Goal: Task Accomplishment & Management: Complete application form

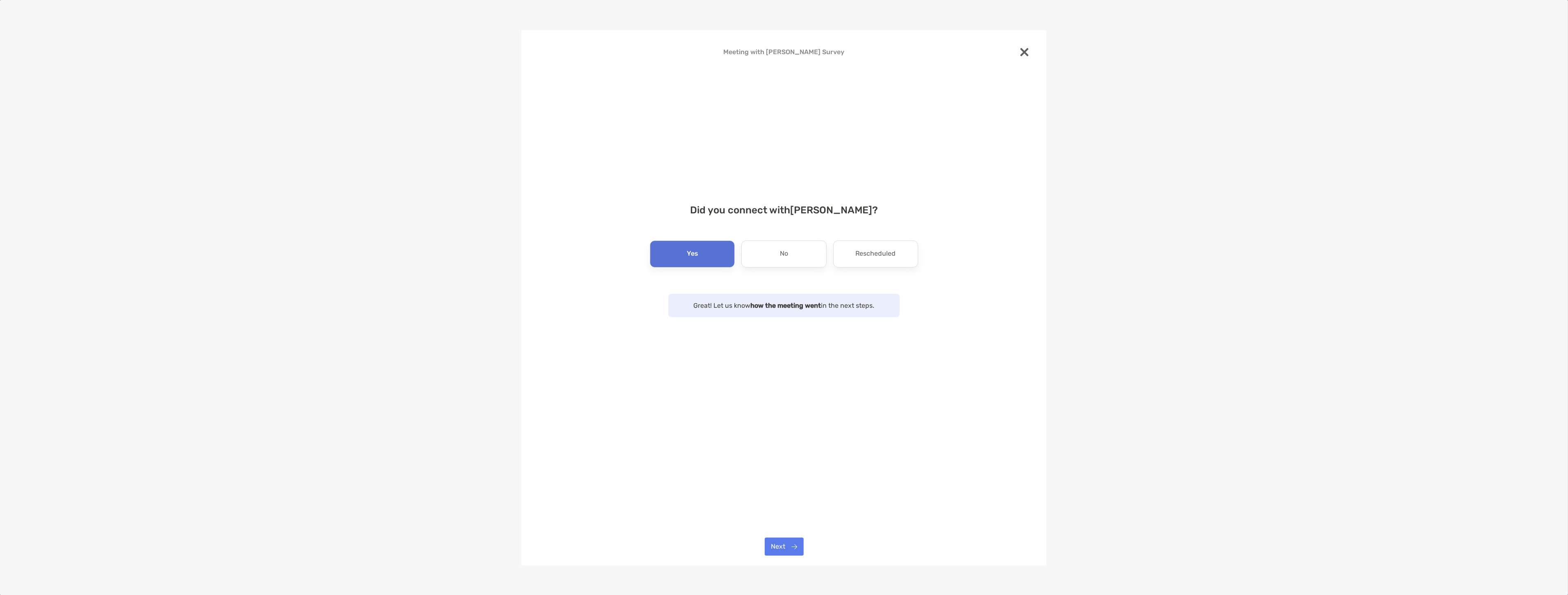
click at [781, 560] on div "Meeting with [PERSON_NAME] Survey Did you connect with [PERSON_NAME] ? Yes No R…" at bounding box center [784, 297] width 525 height 536
click at [778, 540] on button "Next" at bounding box center [784, 547] width 39 height 18
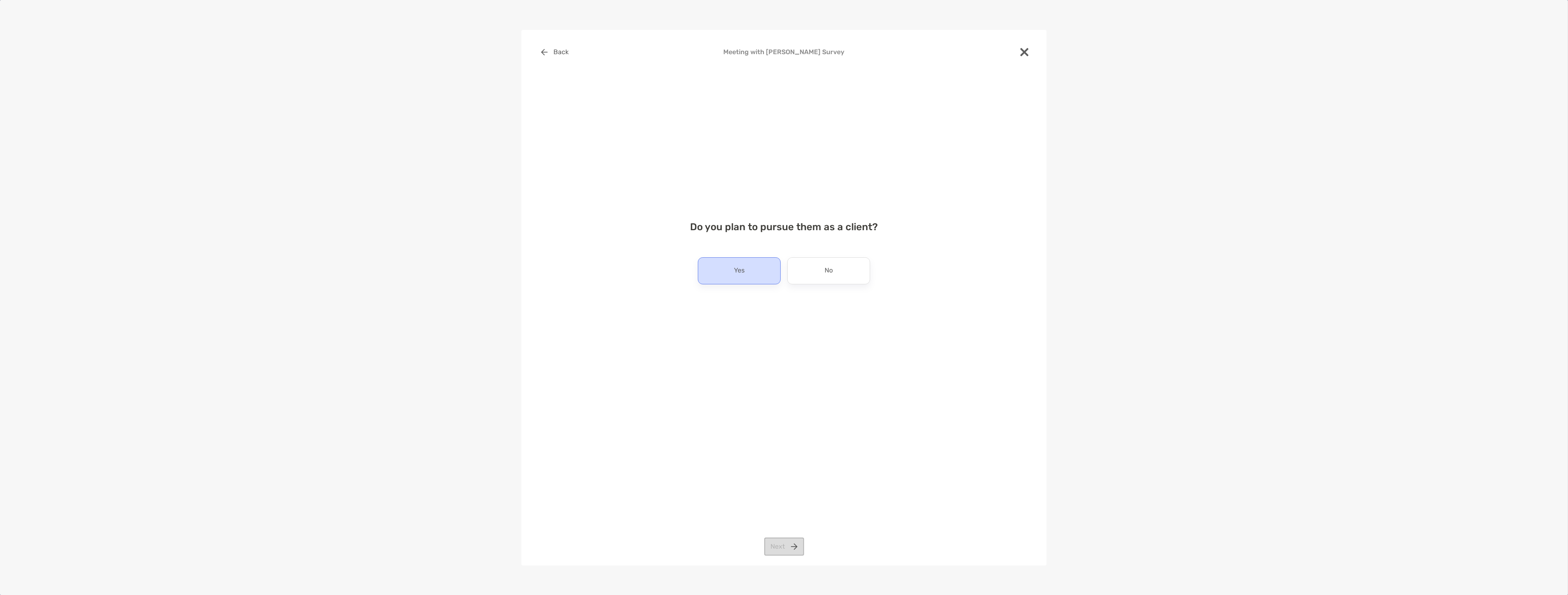
click at [765, 272] on div "Yes" at bounding box center [740, 270] width 83 height 27
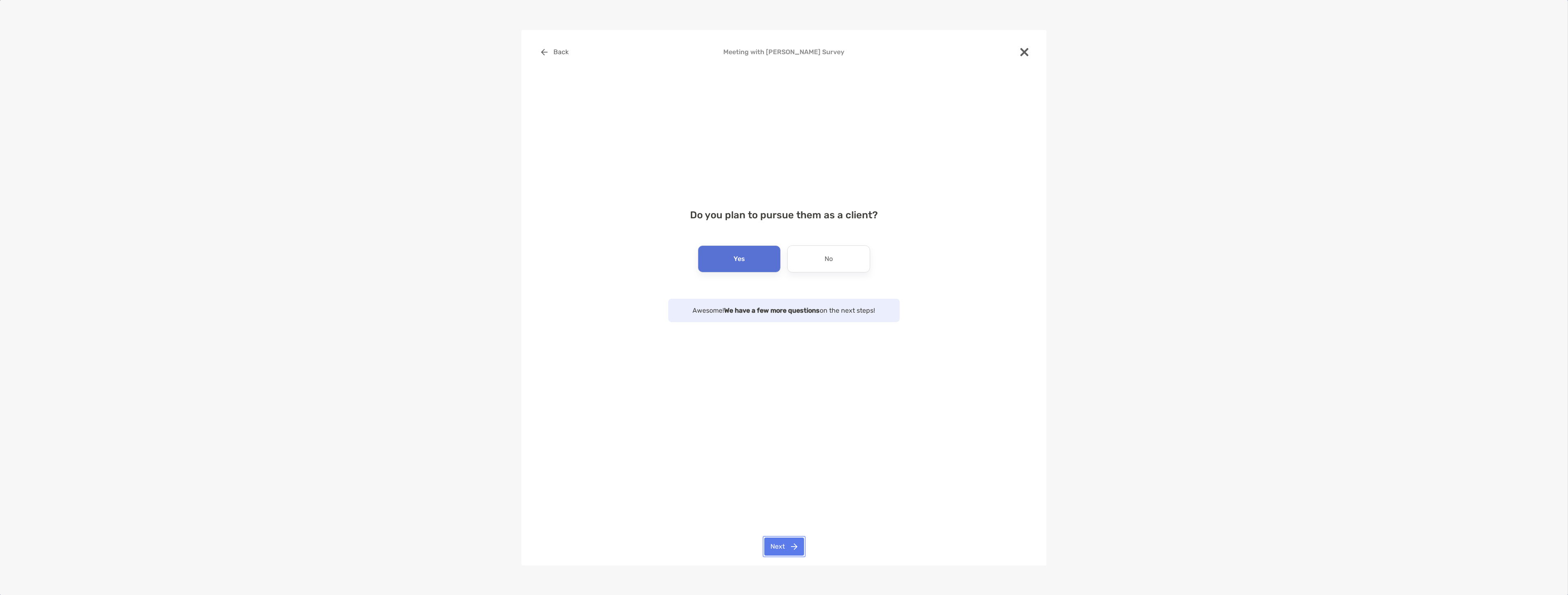
click at [797, 547] on button "Next" at bounding box center [785, 547] width 40 height 18
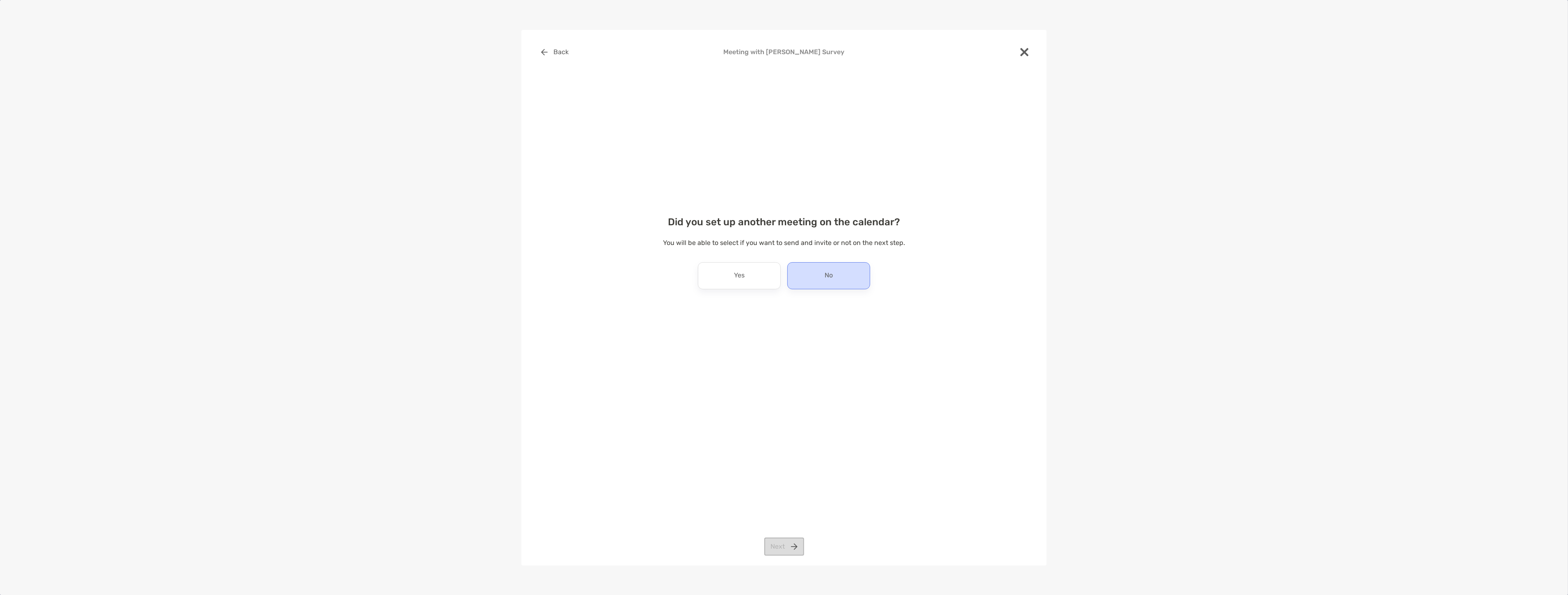
click at [821, 265] on div "No" at bounding box center [829, 275] width 83 height 27
click at [775, 542] on button "Next" at bounding box center [785, 547] width 40 height 18
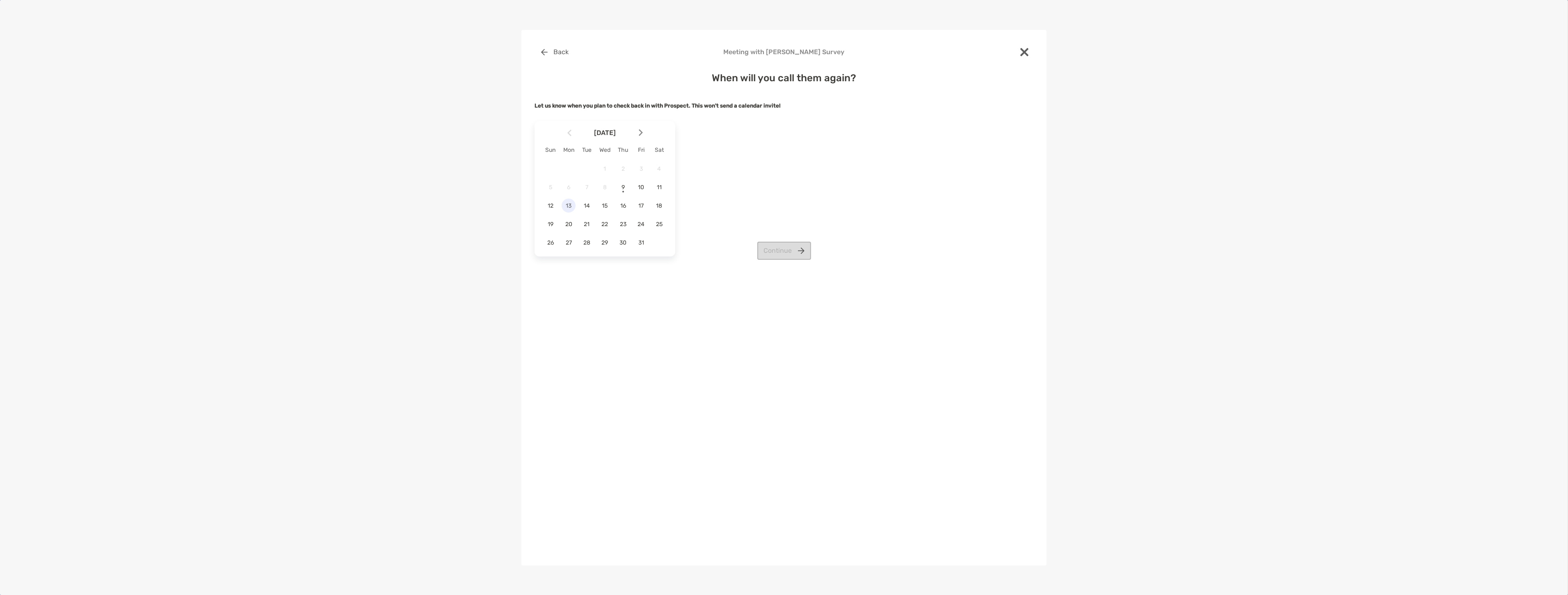
click at [573, 207] on span "13" at bounding box center [569, 206] width 14 height 7
click at [765, 244] on button "Continue" at bounding box center [785, 251] width 54 height 18
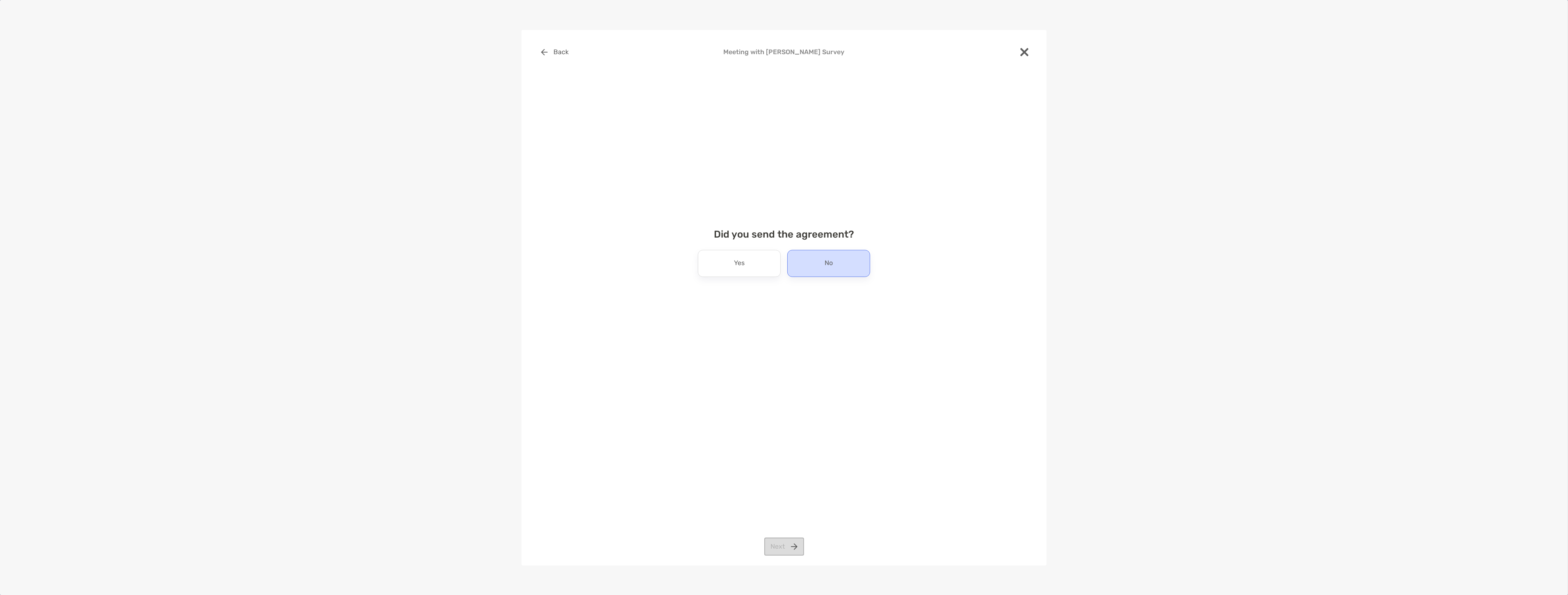
click at [814, 253] on div "No" at bounding box center [829, 263] width 83 height 27
click at [801, 542] on button "Next" at bounding box center [785, 547] width 40 height 18
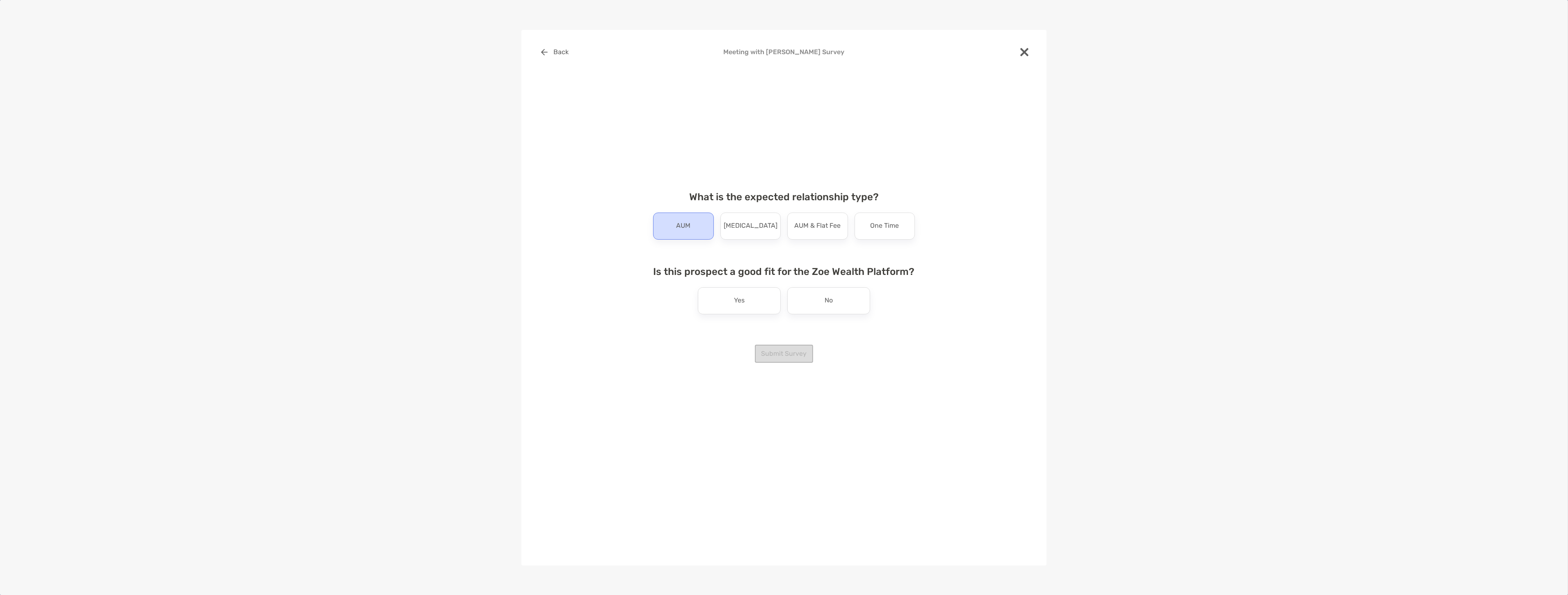
click at [666, 236] on div "AUM" at bounding box center [684, 225] width 61 height 27
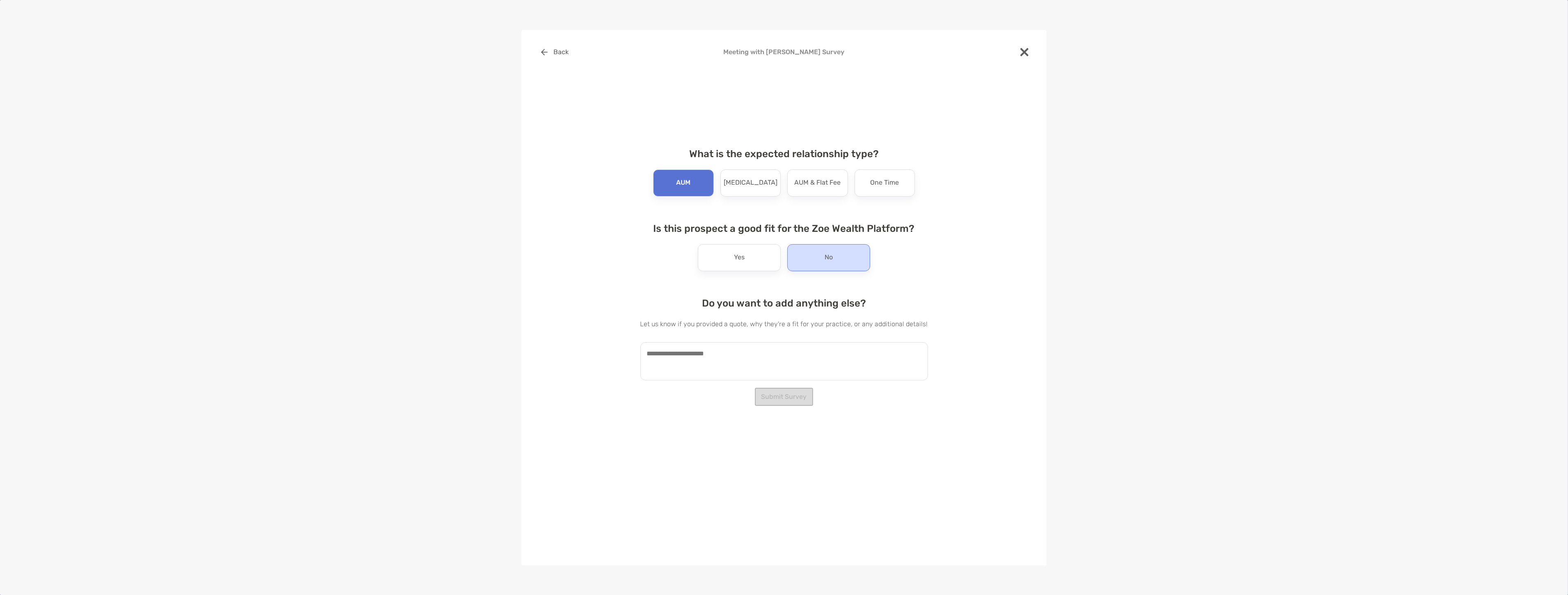
click at [826, 267] on div "No" at bounding box center [829, 257] width 83 height 27
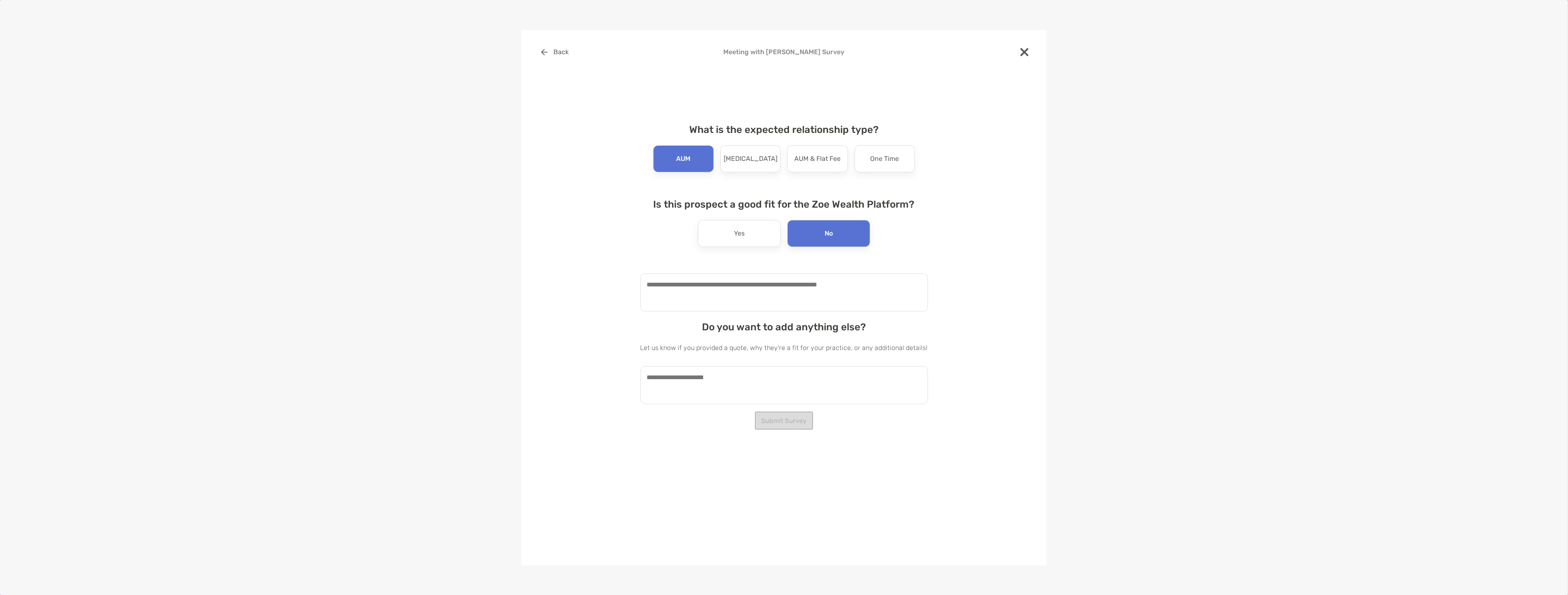
click at [785, 302] on textarea at bounding box center [784, 292] width 288 height 38
type textarea "**********"
click at [710, 375] on textarea at bounding box center [784, 384] width 288 height 38
click at [764, 374] on textarea at bounding box center [784, 384] width 288 height 38
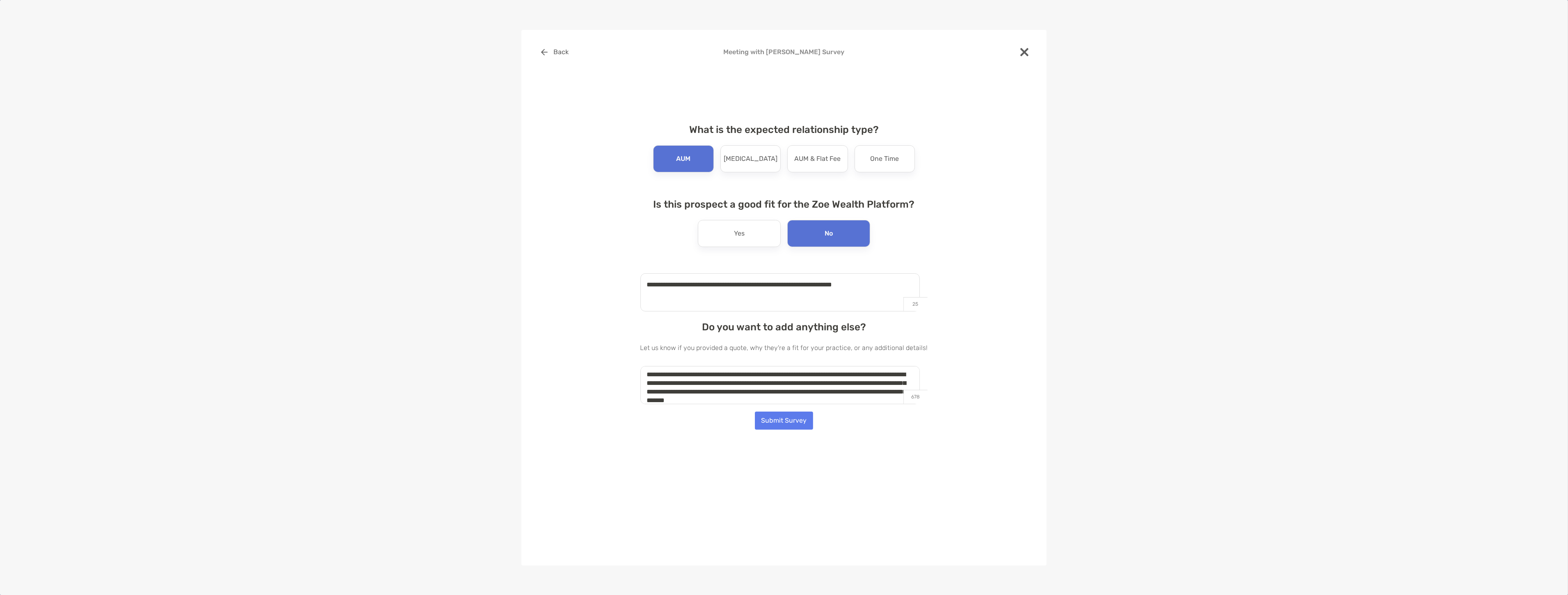
scroll to position [12, 0]
click at [738, 399] on textarea "**********" at bounding box center [780, 384] width 279 height 38
click at [866, 397] on textarea "**********" at bounding box center [780, 384] width 279 height 38
click at [920, 390] on p "304" at bounding box center [915, 397] width 24 height 14
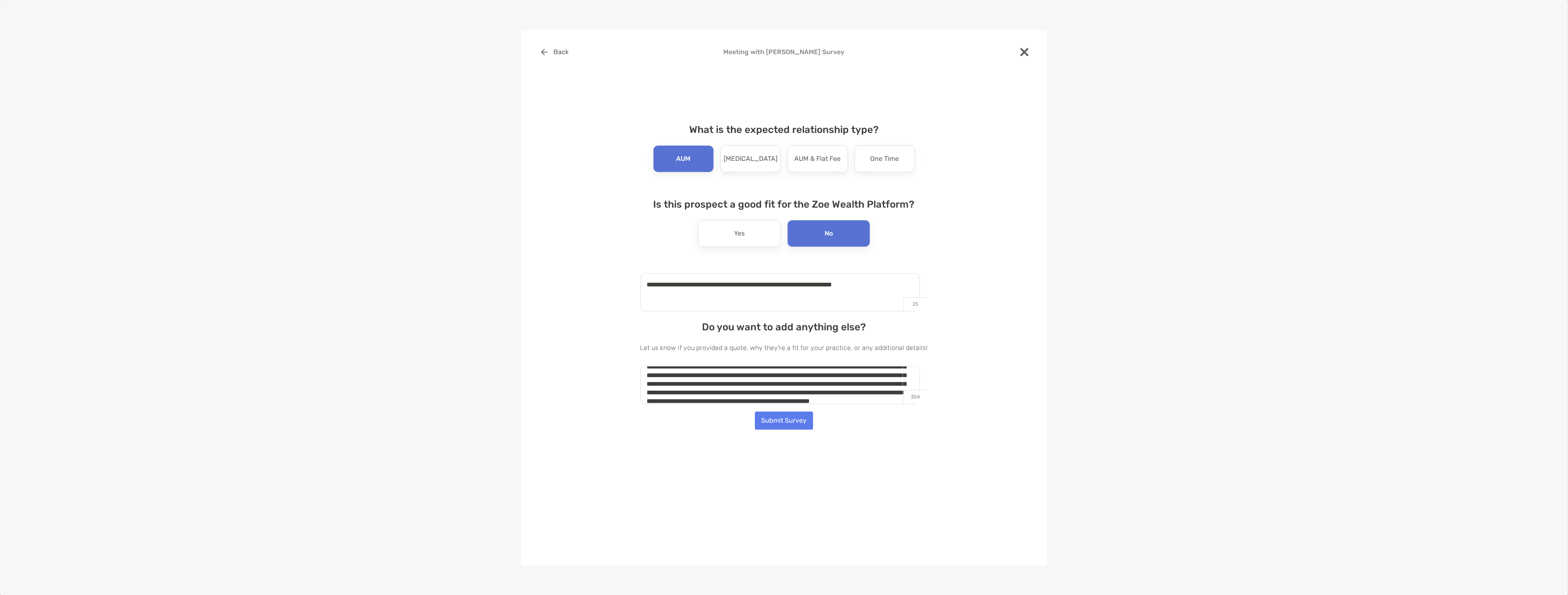
scroll to position [32, 0]
click at [790, 395] on textarea "**********" at bounding box center [780, 384] width 279 height 38
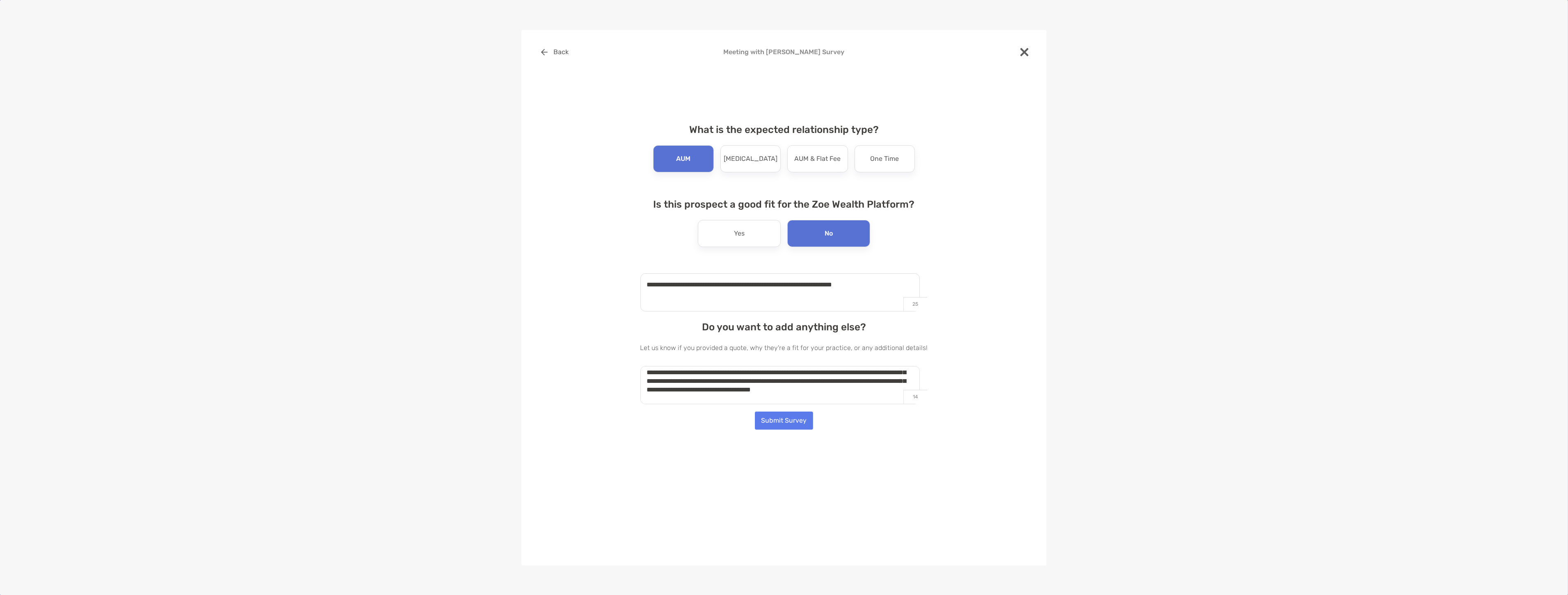
scroll to position [80, 0]
type textarea "**********"
click at [776, 414] on button "Submit Survey" at bounding box center [784, 420] width 58 height 18
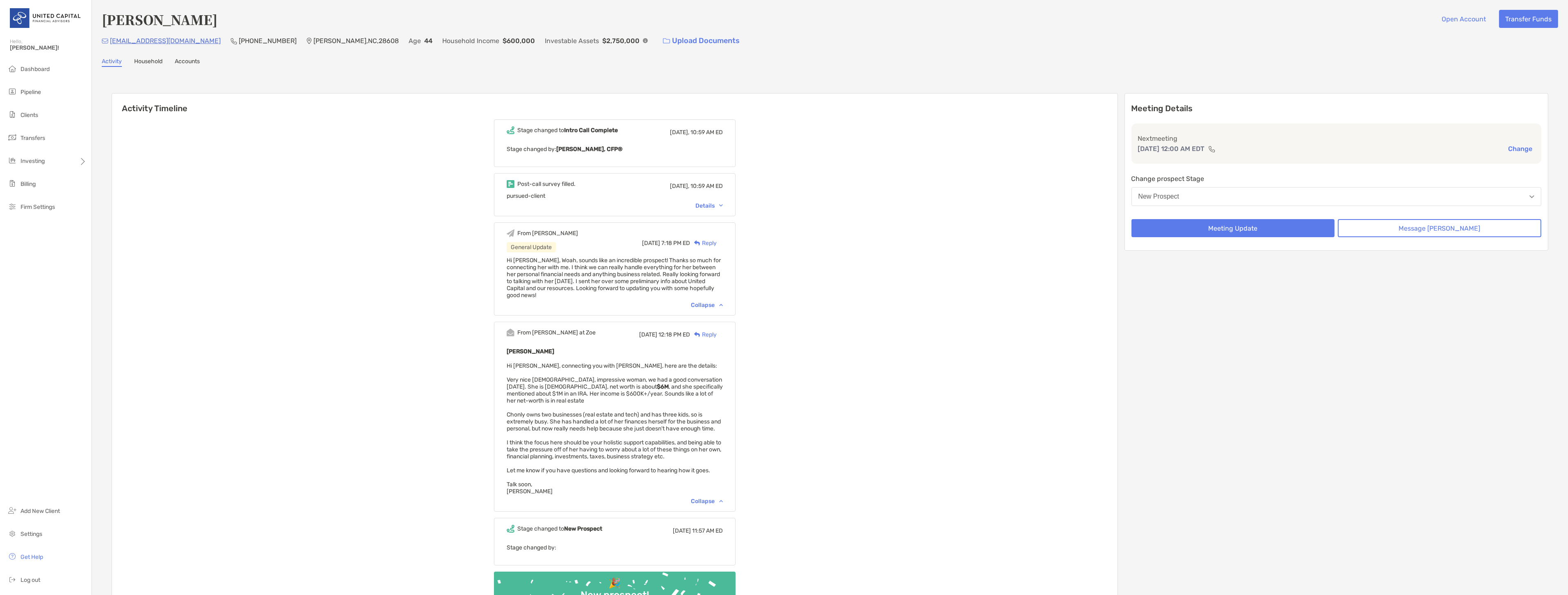
click at [723, 203] on div "Details" at bounding box center [709, 206] width 28 height 7
